Goal: Task Accomplishment & Management: Manage account settings

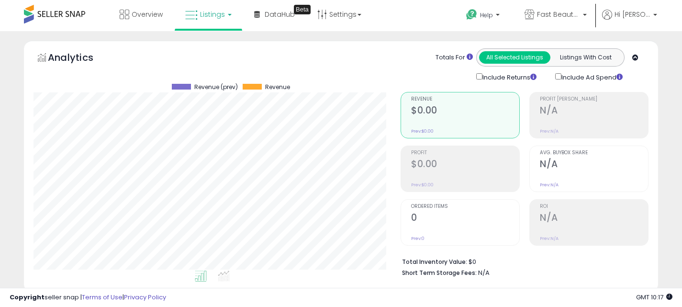
click at [556, 11] on span "Fast Beauty ([GEOGRAPHIC_DATA])" at bounding box center [558, 15] width 43 height 10
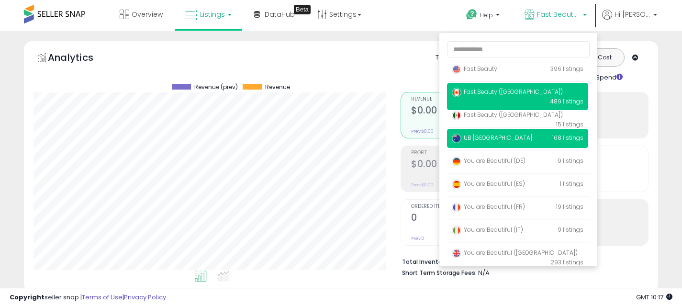
click at [505, 132] on p "UB [GEOGRAPHIC_DATA] 168 listings" at bounding box center [517, 138] width 141 height 19
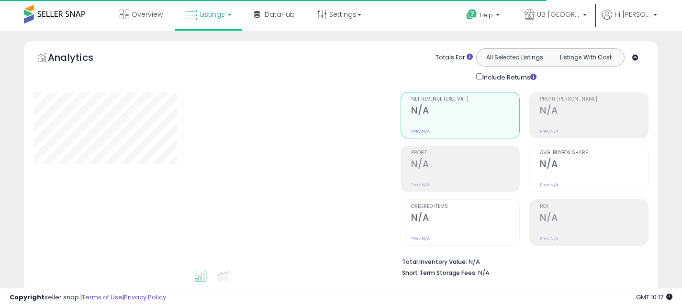
type input "**********"
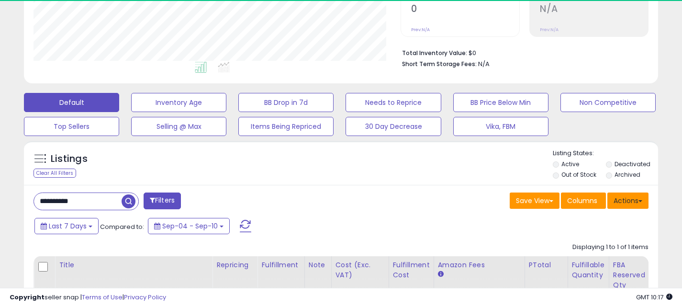
scroll to position [196, 367]
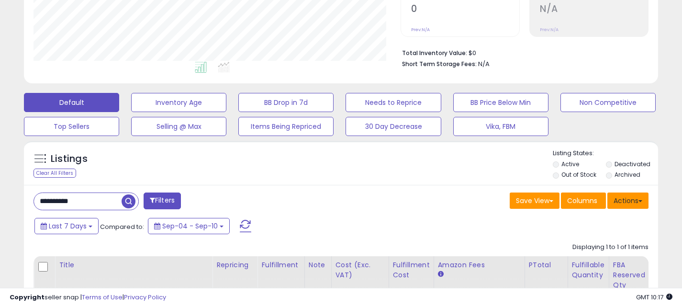
click at [637, 204] on button "Actions" at bounding box center [628, 201] width 41 height 16
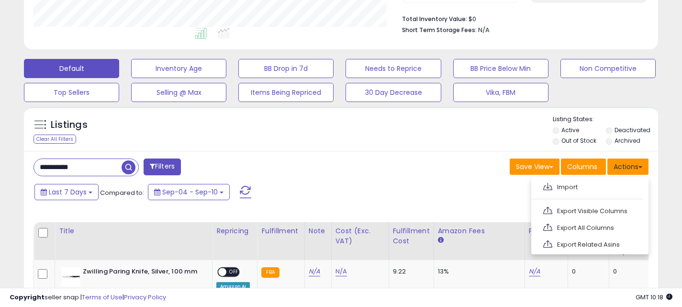
scroll to position [243, 0]
